Goal: Entertainment & Leisure: Consume media (video, audio)

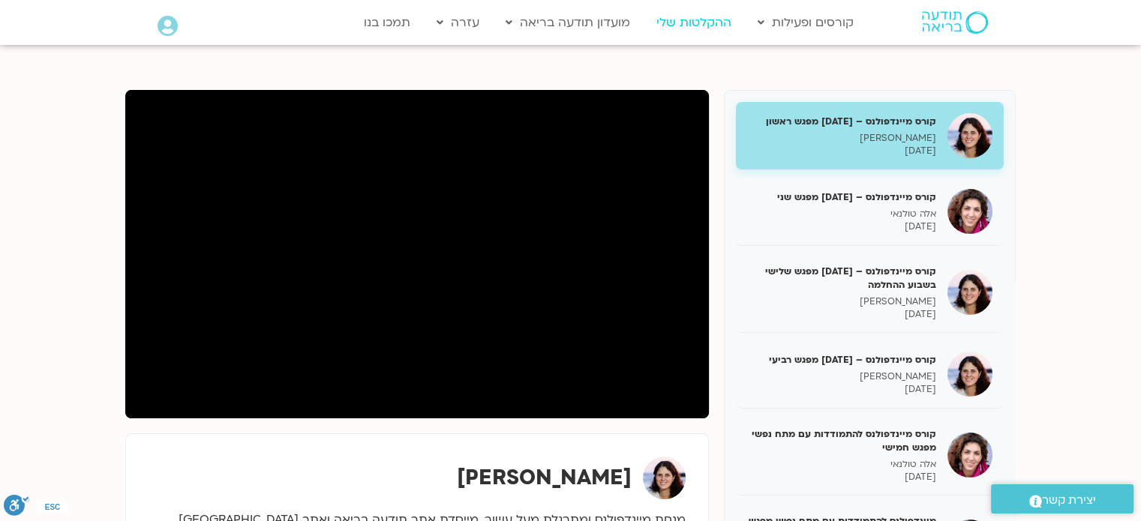
click at [698, 26] on link "ההקלטות שלי" at bounding box center [694, 22] width 90 height 29
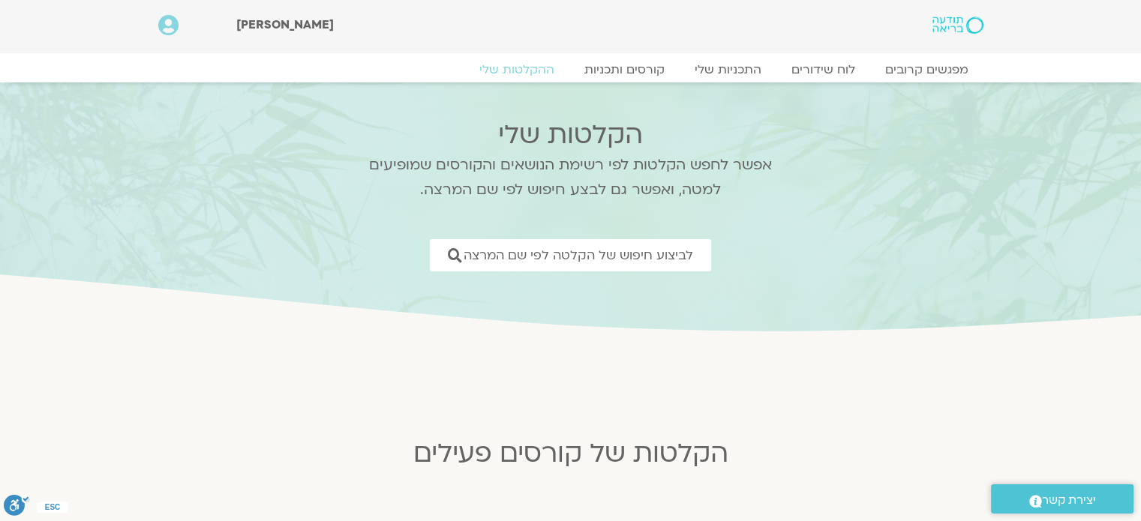
drag, startPoint x: 878, startPoint y: 272, endPoint x: 884, endPoint y: 337, distance: 64.9
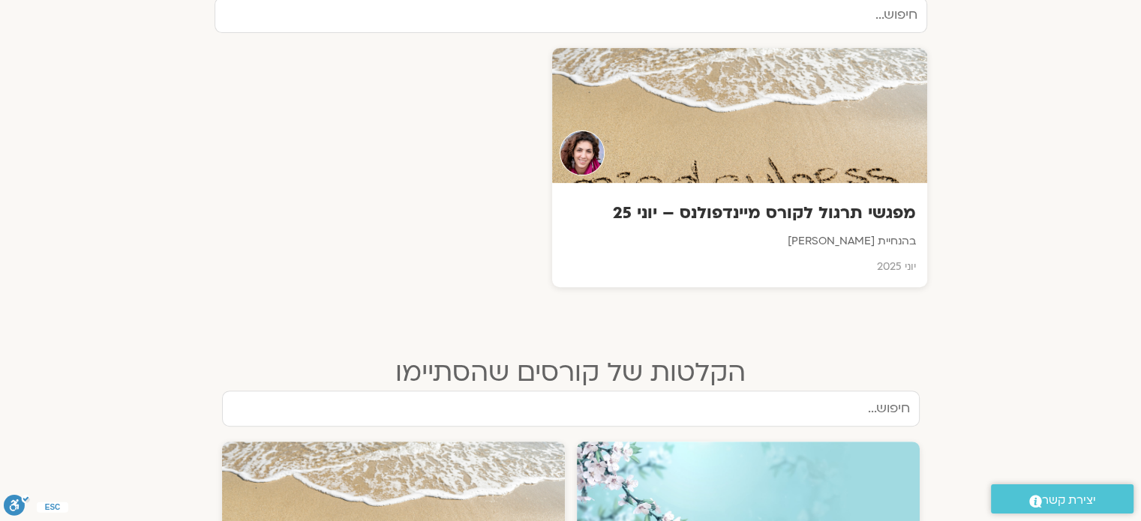
scroll to position [551, 0]
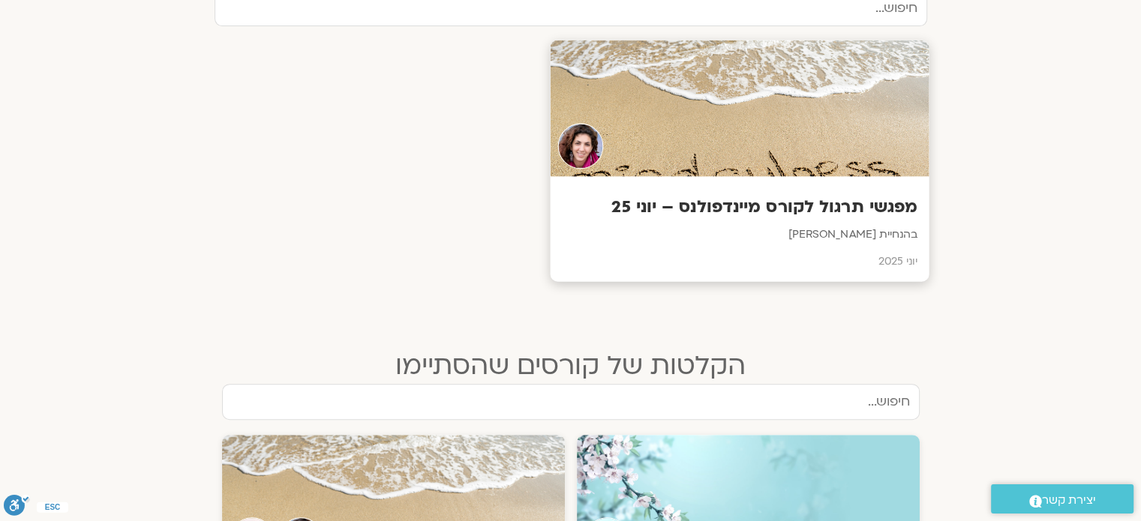
click at [876, 203] on h3 "מפגשי תרגול לקורס מיינדפולנס – יוני 25" at bounding box center [739, 207] width 356 height 23
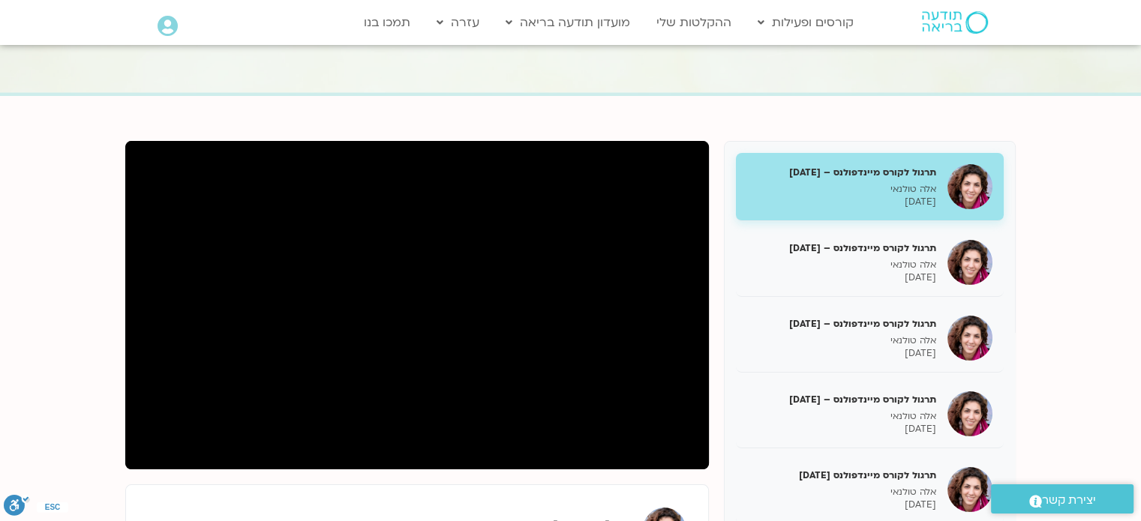
scroll to position [86, 0]
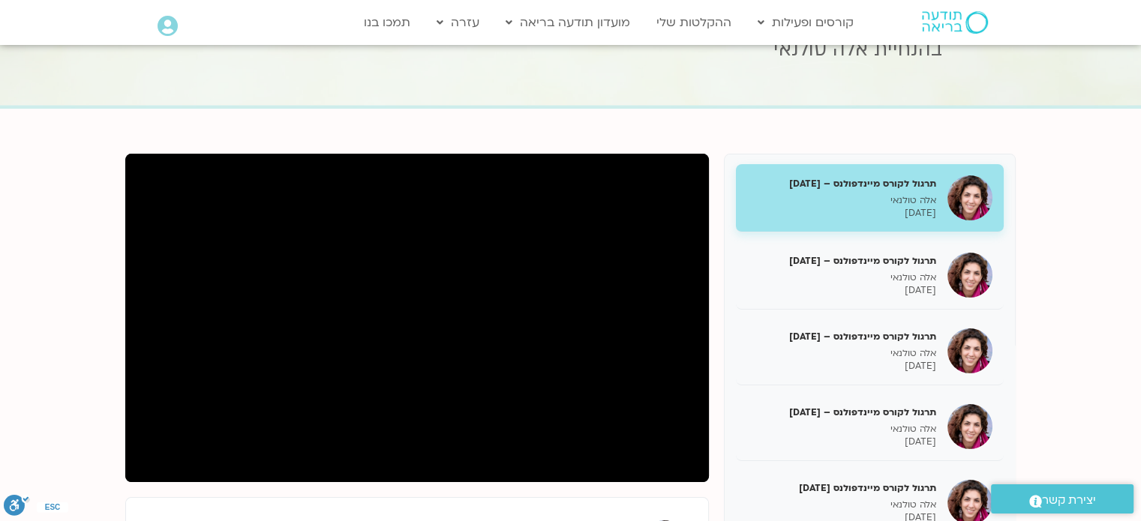
click at [965, 194] on img at bounding box center [969, 198] width 45 height 45
click at [675, 26] on link "ההקלטות שלי" at bounding box center [694, 22] width 90 height 29
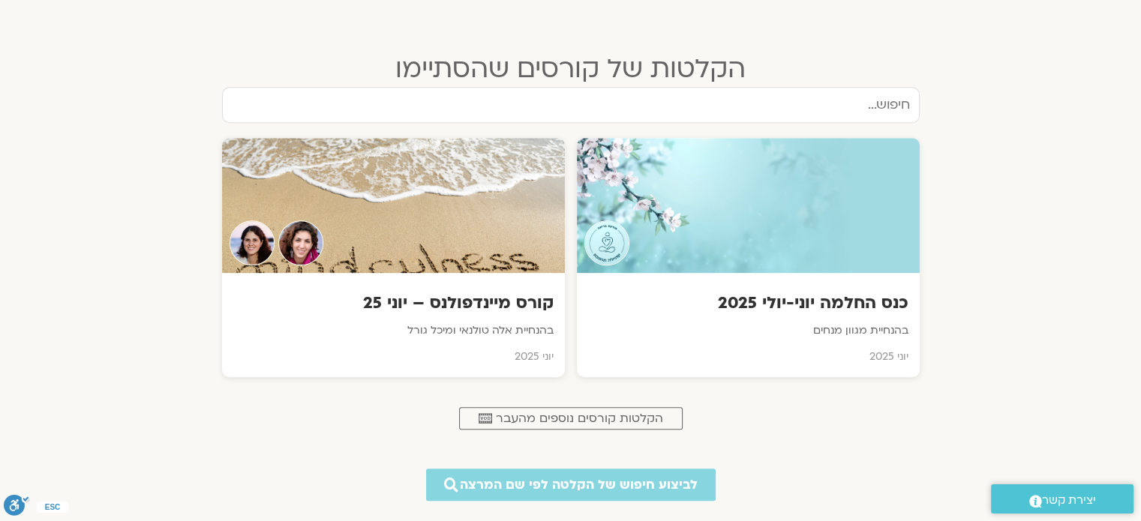
scroll to position [854, 0]
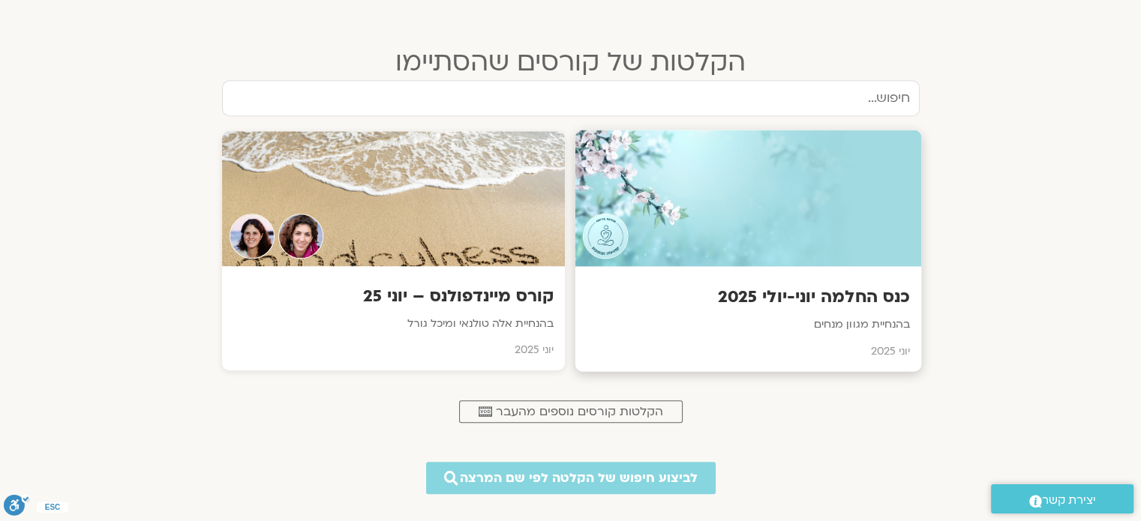
click at [879, 291] on h3 "כנס החלמה יוני-יולי 2025" at bounding box center [747, 297] width 323 height 23
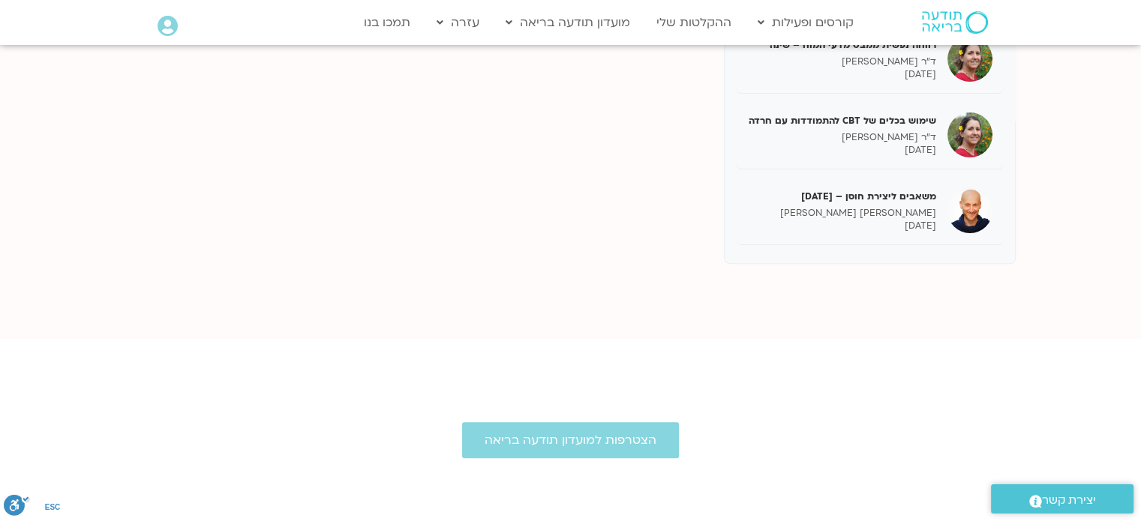
scroll to position [516, 0]
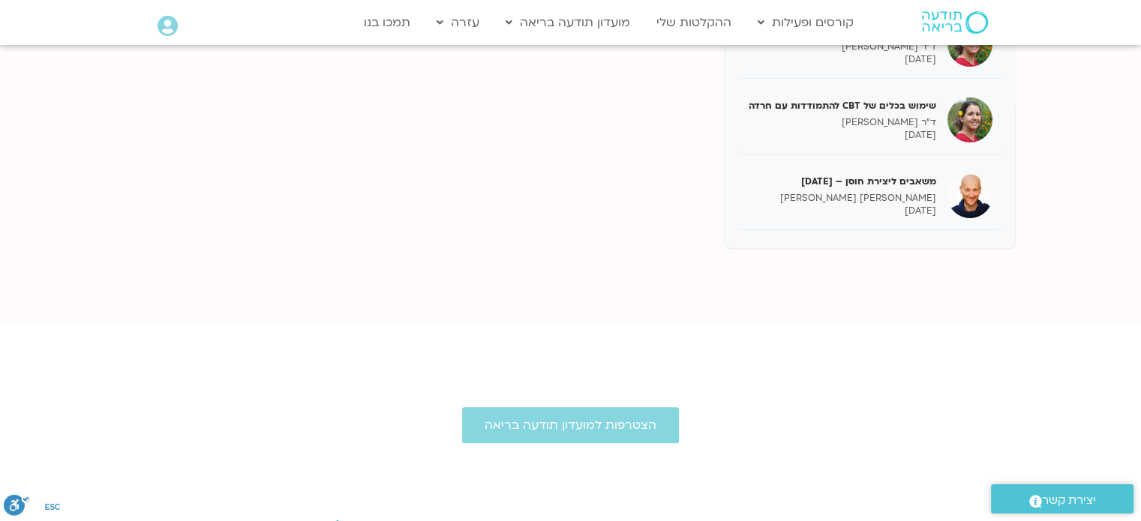
drag, startPoint x: 1145, startPoint y: 188, endPoint x: 1151, endPoint y: 377, distance: 188.4
click at [1140, 377] on html "דלג לתוכן Main Menu קורסים ופעילות לוח שידורים התכניות שלי קורסים ההקלטות שלי מ…" at bounding box center [570, 161] width 1141 height 1355
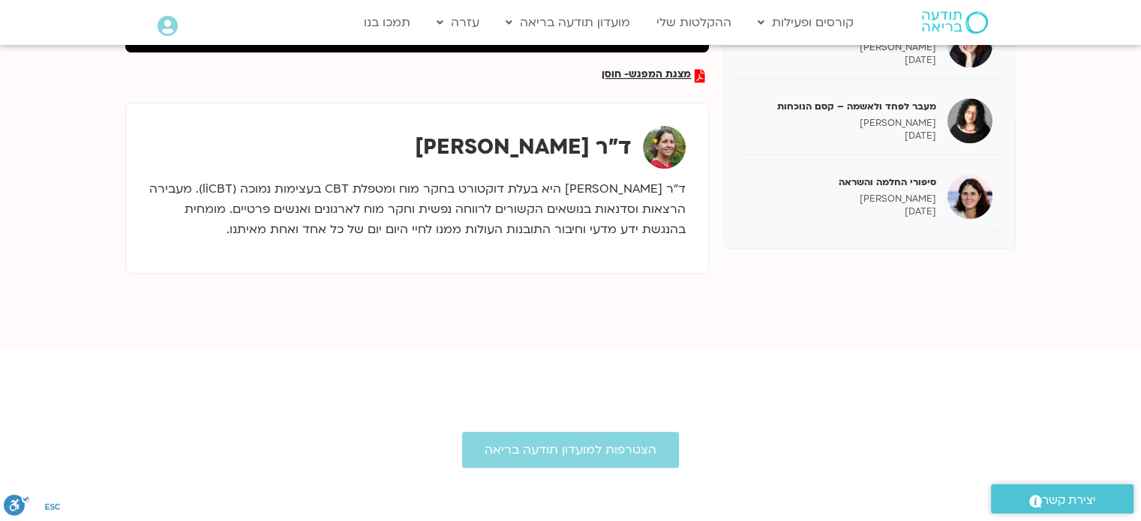
scroll to position [1706, 0]
